Goal: Task Accomplishment & Management: Manage account settings

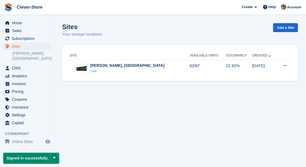
click at [30, 56] on link "[PERSON_NAME], [GEOGRAPHIC_DATA]" at bounding box center [31, 56] width 39 height 10
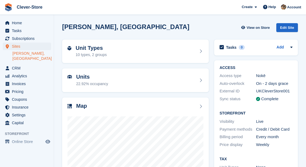
click at [84, 111] on div at bounding box center [135, 164] width 136 height 108
click at [24, 38] on span "Subscriptions" at bounding box center [28, 39] width 32 height 8
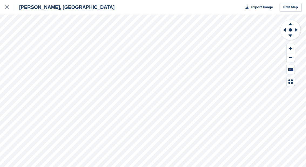
click at [293, 47] on button at bounding box center [290, 48] width 8 height 9
click at [294, 48] on button at bounding box center [290, 48] width 8 height 9
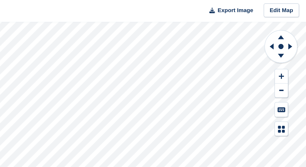
click at [280, 31] on icon at bounding box center [283, 30] width 7 height 14
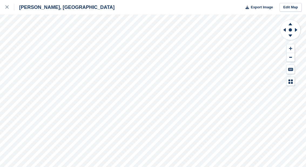
click at [284, 30] on icon at bounding box center [284, 30] width 2 height 4
click at [294, 48] on button at bounding box center [290, 48] width 8 height 9
click at [293, 47] on button at bounding box center [290, 48] width 8 height 9
click at [284, 31] on icon at bounding box center [283, 30] width 7 height 14
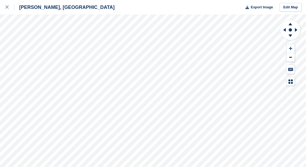
click at [285, 32] on icon at bounding box center [283, 30] width 7 height 14
click at [286, 29] on icon at bounding box center [283, 30] width 7 height 14
click at [287, 30] on icon at bounding box center [283, 30] width 7 height 14
click at [286, 30] on icon at bounding box center [283, 30] width 7 height 14
click at [285, 30] on icon at bounding box center [284, 30] width 2 height 4
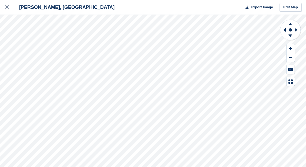
click at [284, 30] on icon at bounding box center [284, 30] width 2 height 4
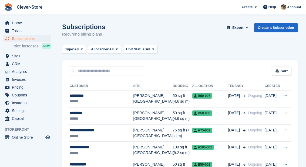
click at [17, 52] on span "Sites" at bounding box center [28, 56] width 32 height 8
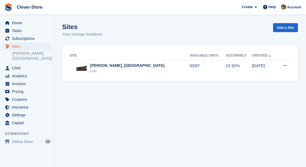
click at [92, 67] on div "[PERSON_NAME], [GEOGRAPHIC_DATA]" at bounding box center [127, 66] width 74 height 6
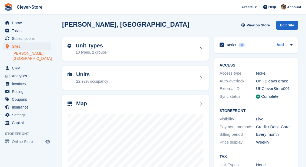
scroll to position [2, 0]
click at [29, 36] on span "Subscriptions" at bounding box center [28, 39] width 32 height 8
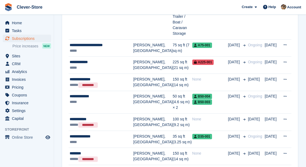
scroll to position [194, 0]
click at [192, 94] on span "B50-004" at bounding box center [202, 96] width 20 height 5
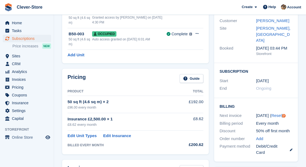
scroll to position [55, 0]
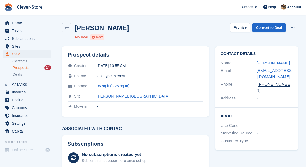
click at [273, 72] on link "[EMAIL_ADDRESS][DOMAIN_NAME]" at bounding box center [273, 73] width 35 height 11
